Goal: Book appointment/travel/reservation

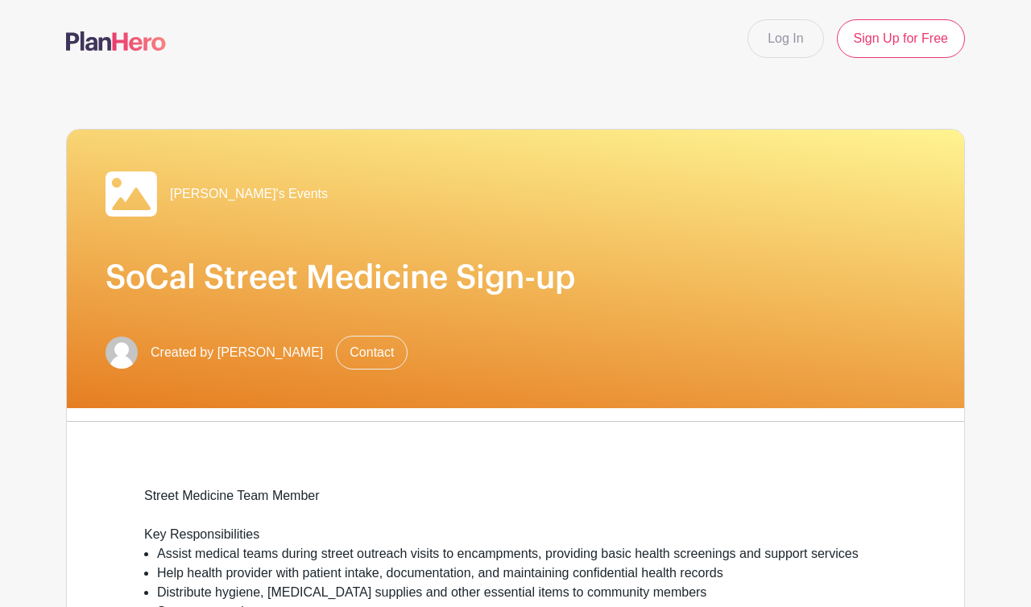
scroll to position [785, 0]
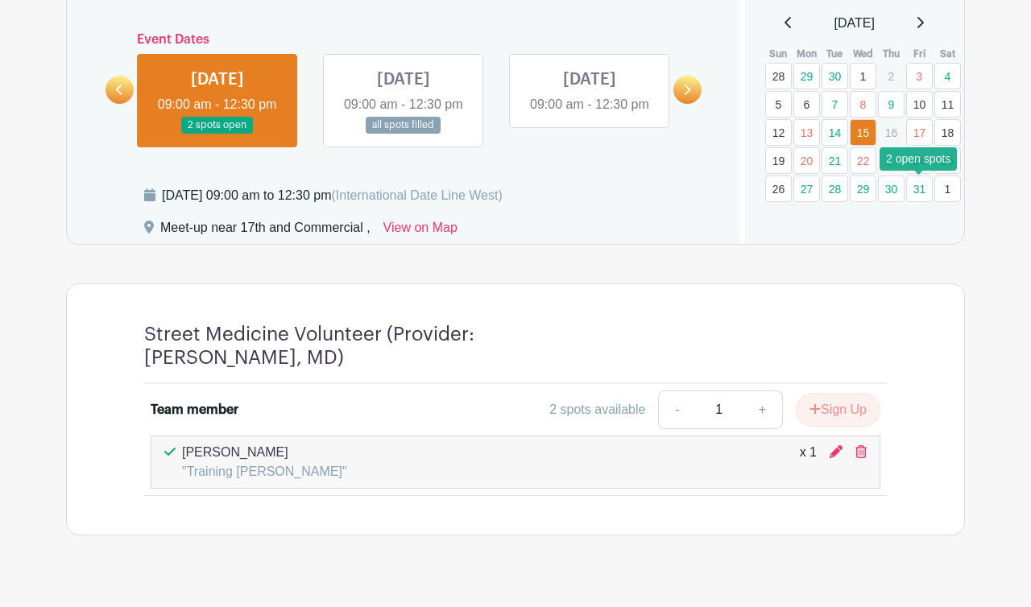
click at [918, 191] on link "31" at bounding box center [919, 189] width 27 height 27
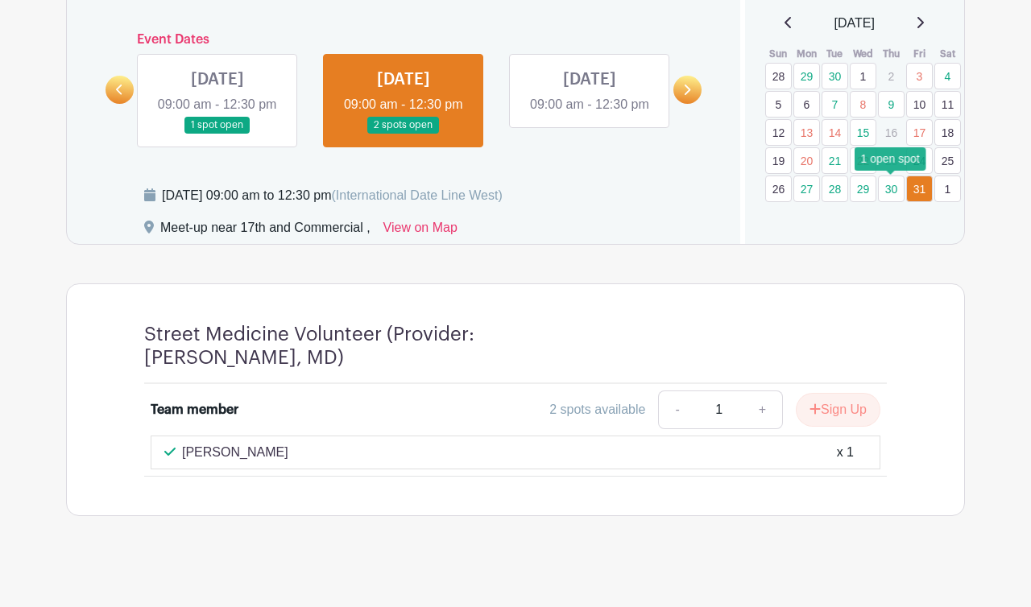
click at [890, 193] on link "30" at bounding box center [891, 189] width 27 height 27
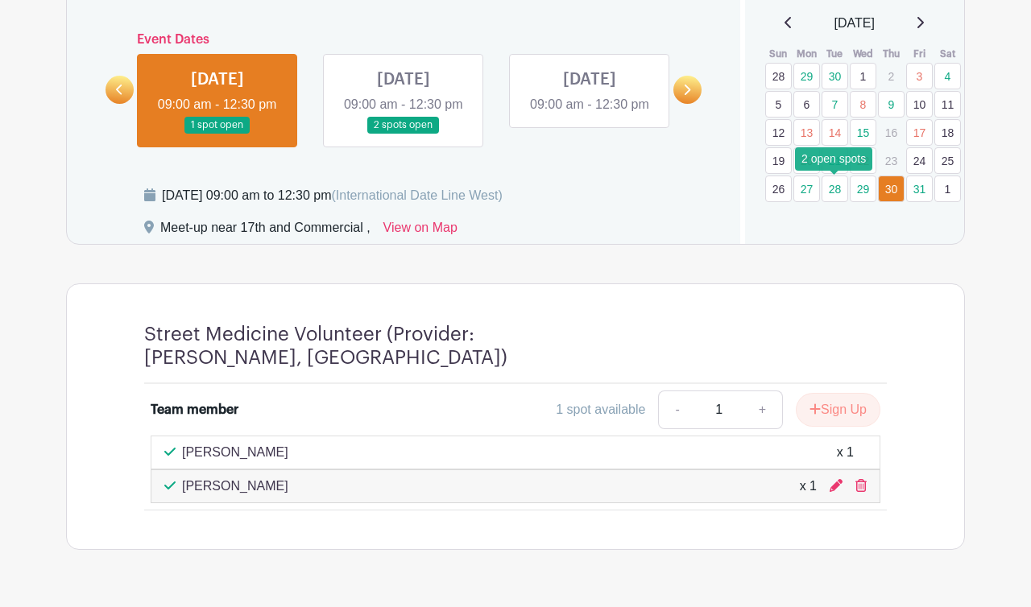
click at [831, 193] on link "28" at bounding box center [835, 189] width 27 height 27
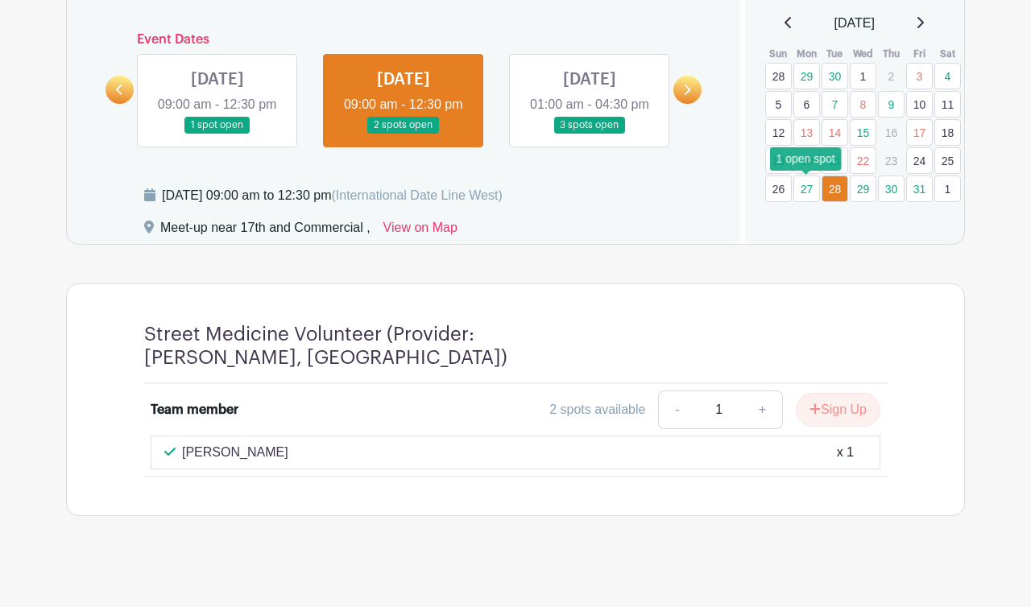
click at [806, 192] on link "27" at bounding box center [807, 189] width 27 height 27
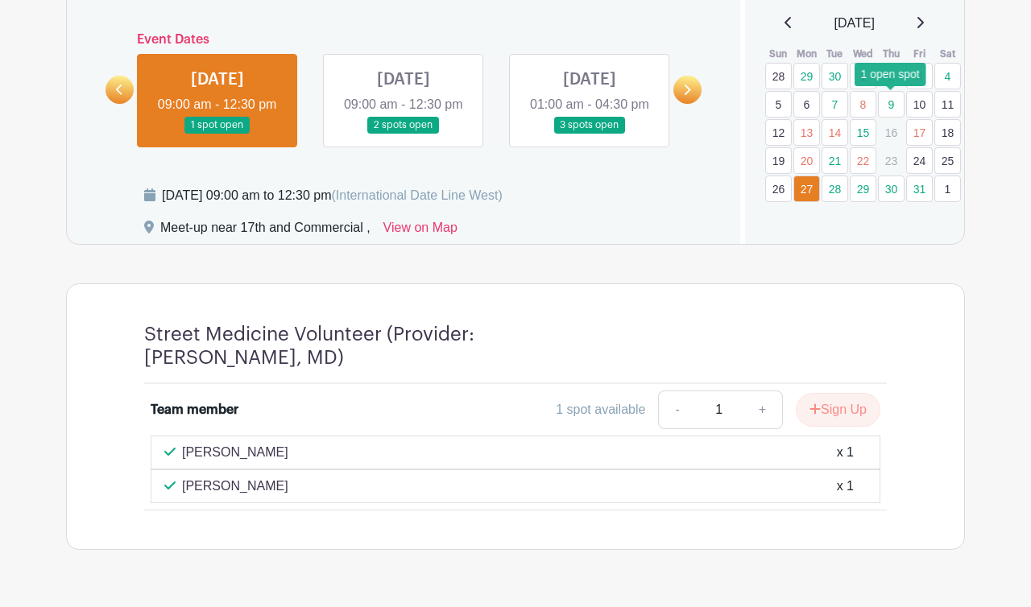
click at [886, 102] on link "9" at bounding box center [891, 104] width 27 height 27
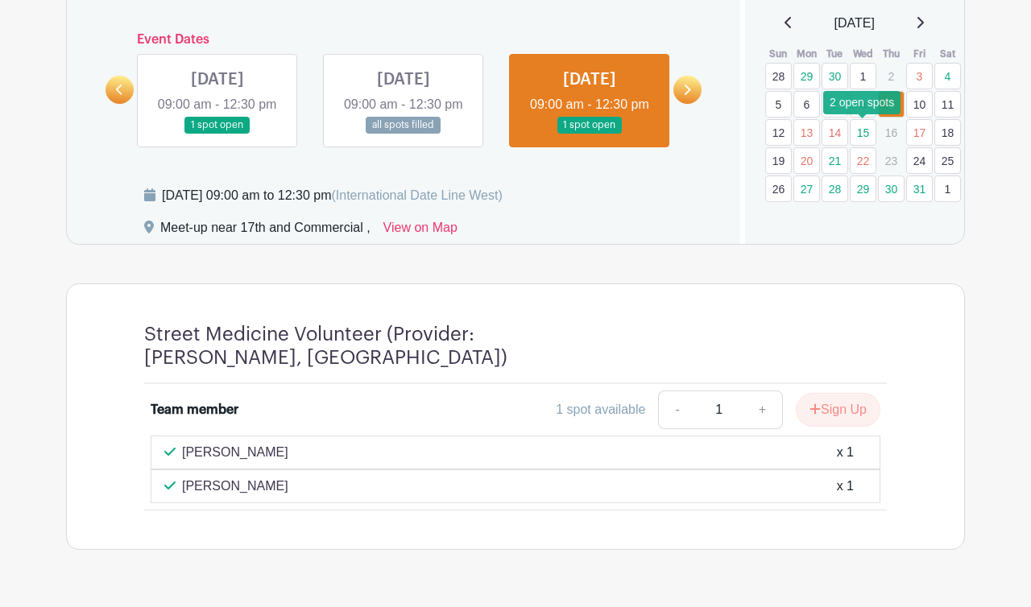
click at [858, 134] on link "15" at bounding box center [863, 132] width 27 height 27
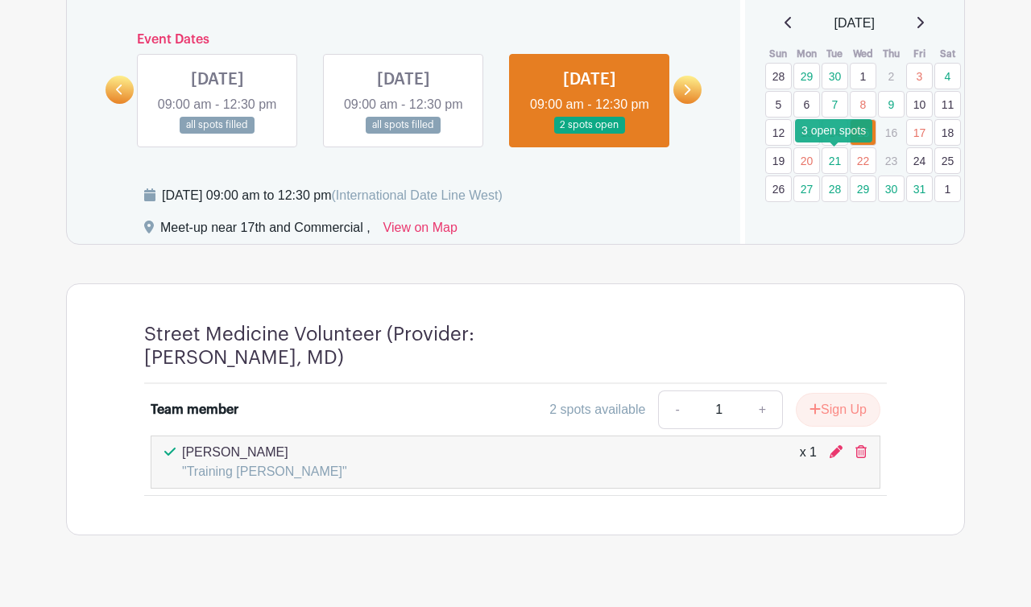
click at [829, 164] on link "21" at bounding box center [835, 160] width 27 height 27
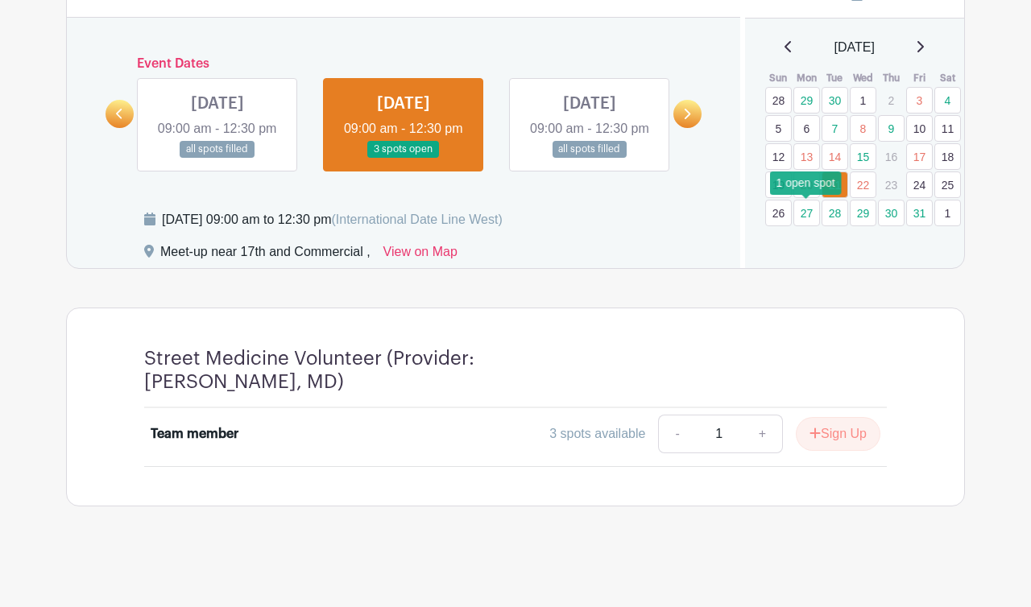
click at [803, 200] on link "27" at bounding box center [807, 213] width 27 height 27
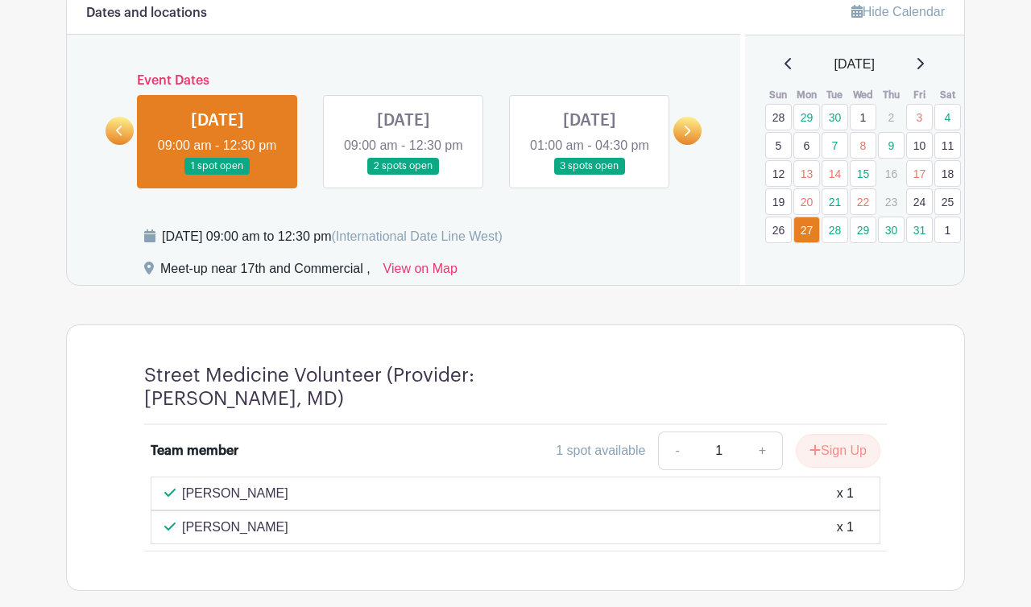
scroll to position [746, 0]
